Goal: Task Accomplishment & Management: Manage account settings

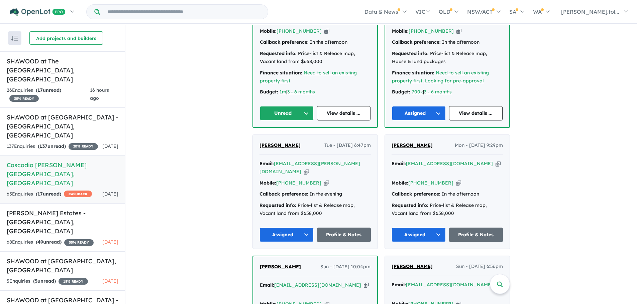
scroll to position [234, 0]
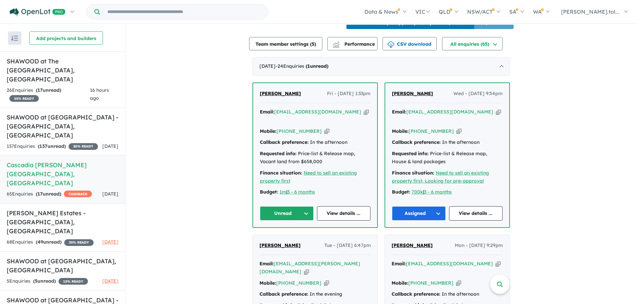
click at [364, 116] on icon "button" at bounding box center [366, 112] width 5 height 7
drag, startPoint x: 316, startPoint y: 128, endPoint x: 300, endPoint y: 133, distance: 16.6
click at [324, 128] on icon "button" at bounding box center [326, 131] width 5 height 7
drag, startPoint x: 325, startPoint y: 156, endPoint x: 253, endPoint y: 139, distance: 73.4
click at [253, 139] on div "[PERSON_NAME] - [DATE] 1:33pm Email: [EMAIL_ADDRESS][DOMAIN_NAME] Copied! Mobil…" at bounding box center [315, 155] width 124 height 144
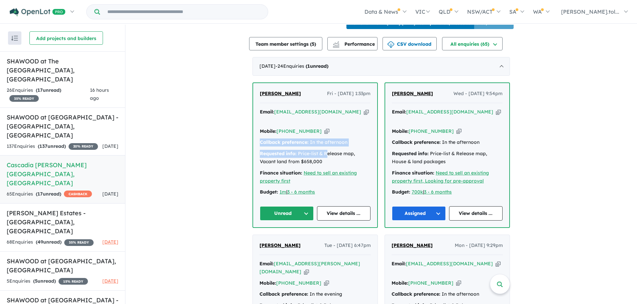
click at [254, 139] on div "[PERSON_NAME] - [DATE] 1:33pm Email: [EMAIL_ADDRESS][DOMAIN_NAME] Copied! Mobil…" at bounding box center [315, 155] width 124 height 144
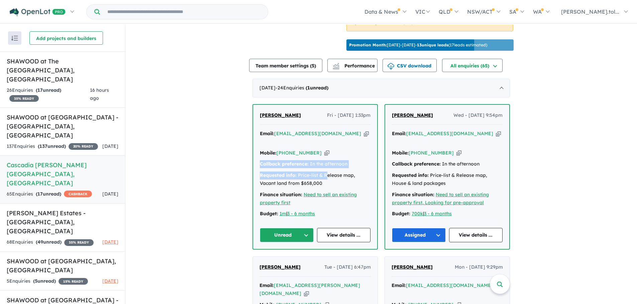
click at [257, 139] on div "[PERSON_NAME] - [DATE] 1:33pm Email: [EMAIL_ADDRESS][DOMAIN_NAME] Copied! Mobil…" at bounding box center [315, 177] width 124 height 144
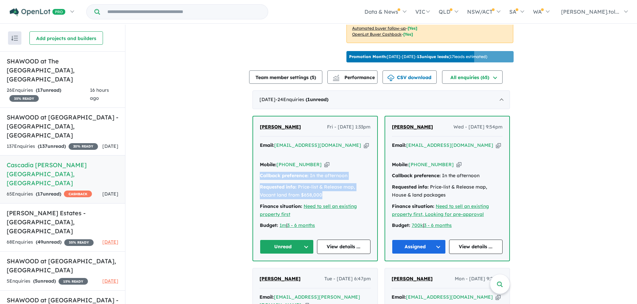
drag, startPoint x: 268, startPoint y: 175, endPoint x: 333, endPoint y: 192, distance: 67.8
click at [333, 192] on div "Email: [EMAIL_ADDRESS][DOMAIN_NAME] Copied! Mobile: [PHONE_NUMBER] Copied! Call…" at bounding box center [315, 188] width 111 height 92
copy div "Callback preference: In the afternoon Requested info: Price-list & Release map,…"
click at [301, 242] on button "Unread" at bounding box center [287, 247] width 54 height 14
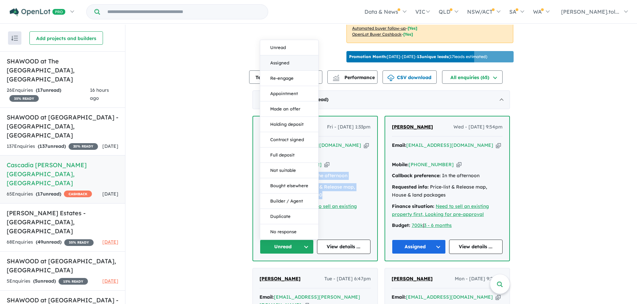
click at [287, 61] on button "Assigned" at bounding box center [289, 62] width 58 height 15
